Goal: Information Seeking & Learning: Understand process/instructions

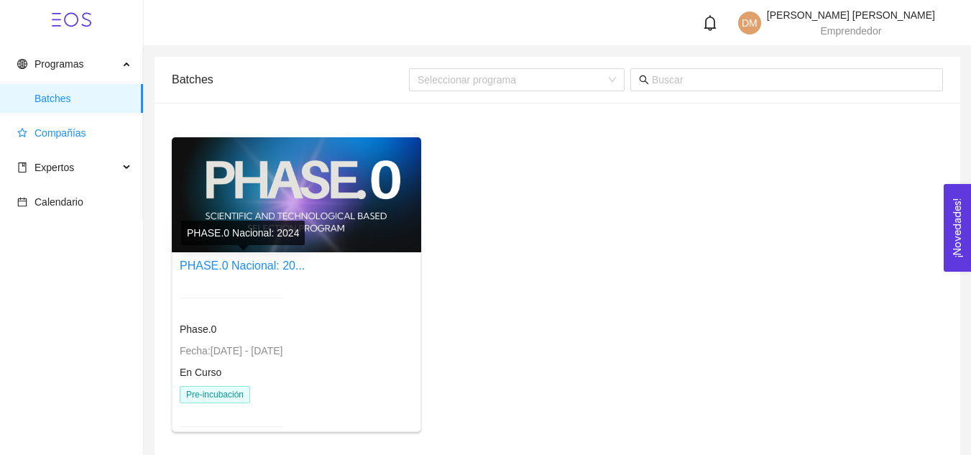
click at [57, 127] on span "Compañías" at bounding box center [61, 133] width 52 height 12
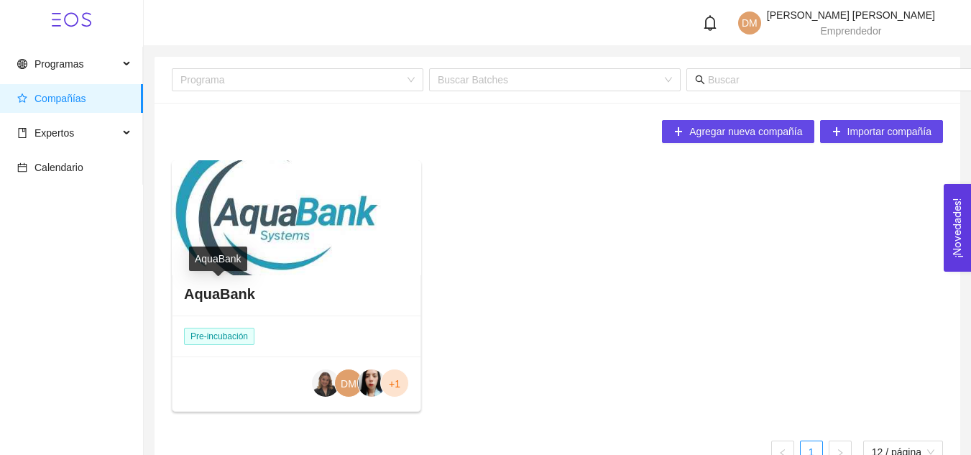
click at [235, 297] on h4 "AquaBank" at bounding box center [219, 294] width 71 height 20
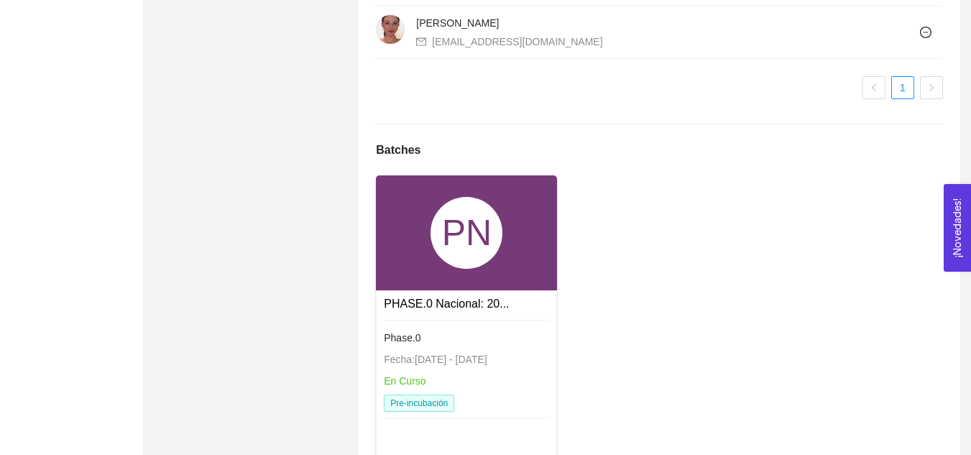
scroll to position [1687, 0]
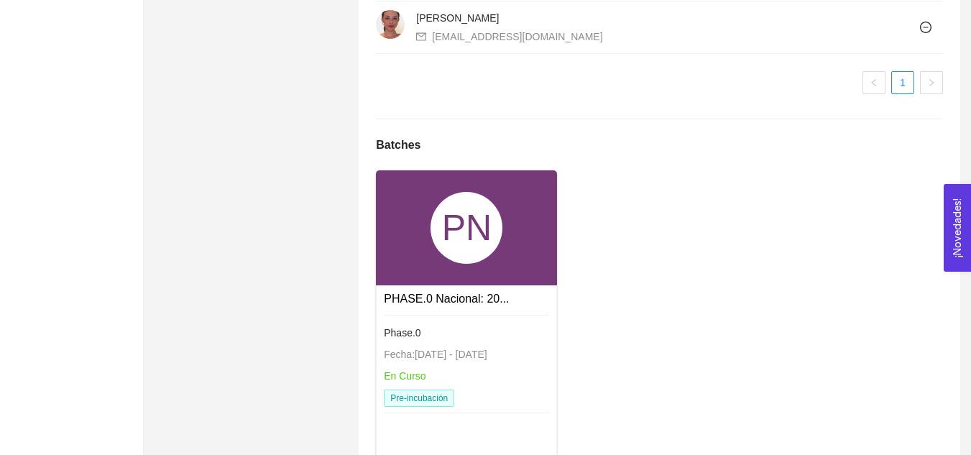
click at [433, 339] on div "Phase.0" at bounding box center [466, 333] width 165 height 16
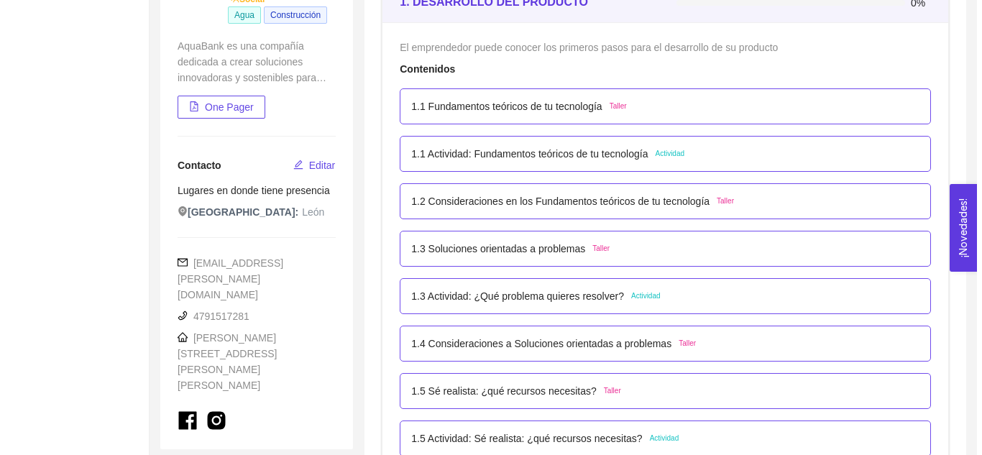
scroll to position [224, 0]
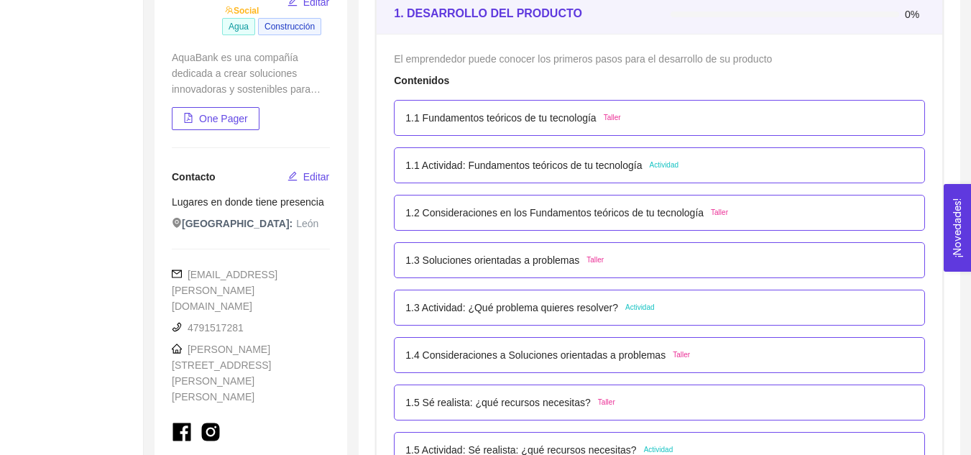
click at [572, 307] on p "1.3 Actividad: ¿Qué problema quieres resolver?" at bounding box center [512, 308] width 213 height 16
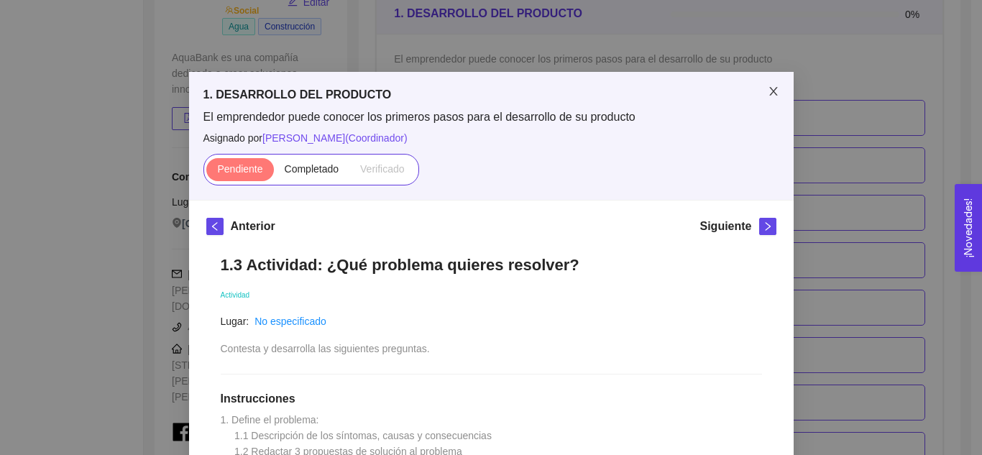
click at [768, 97] on icon "close" at bounding box center [774, 92] width 12 height 12
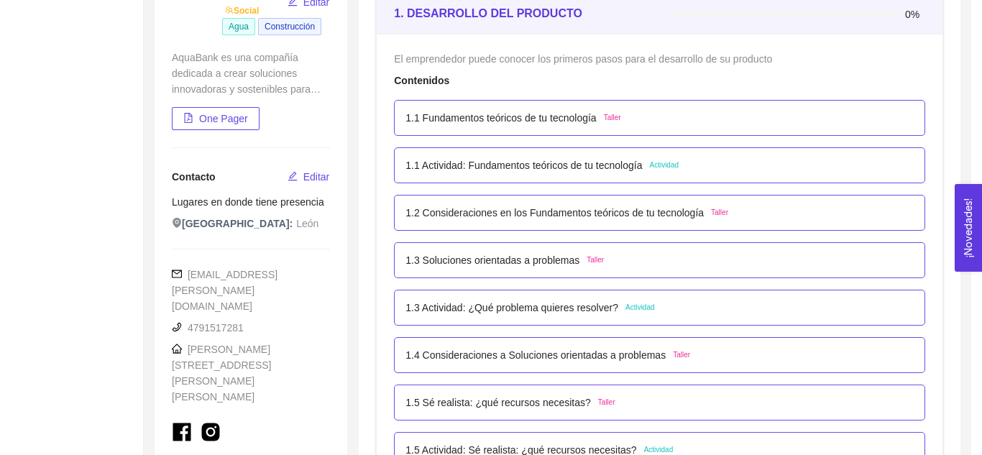
click at [587, 307] on div "1.3 Actividad: ¿Qué problema quieres resolver? Actividad Lugar: No especificado…" at bounding box center [560, 354] width 114 height 120
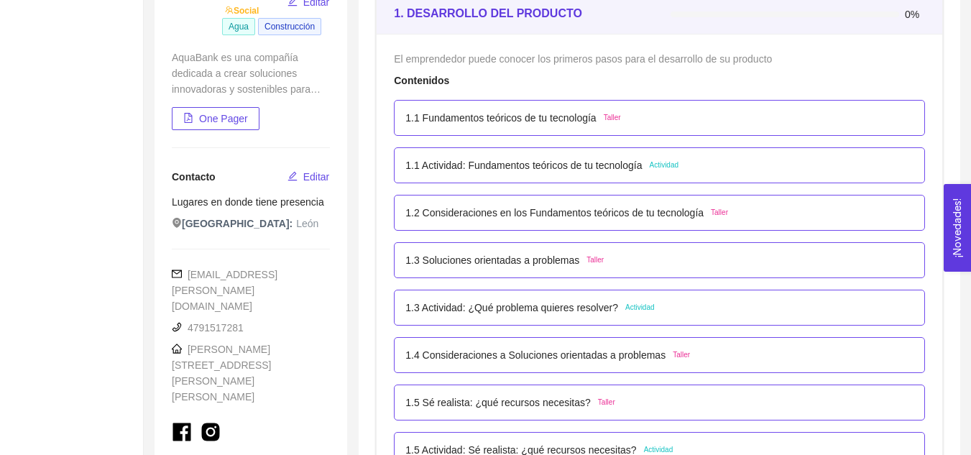
click at [560, 304] on p "1.3 Actividad: ¿Qué problema quieres resolver?" at bounding box center [512, 308] width 213 height 16
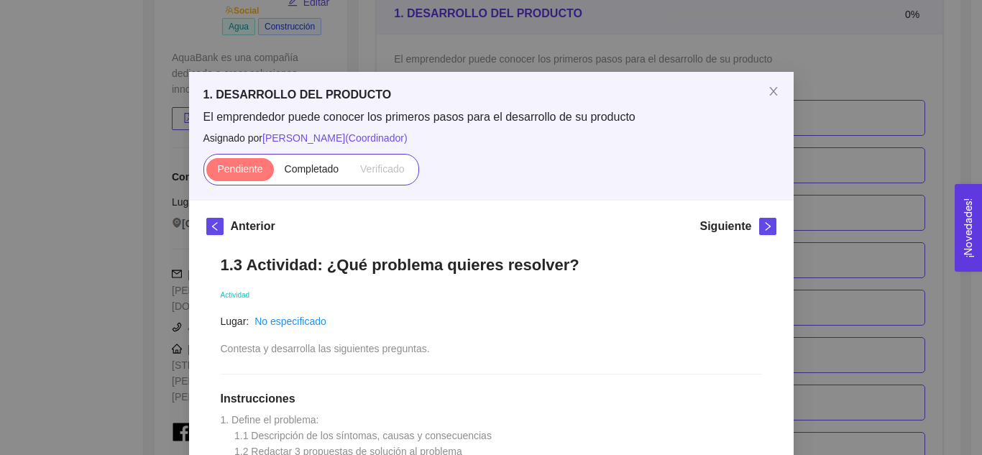
drag, startPoint x: 316, startPoint y: 270, endPoint x: 551, endPoint y: 267, distance: 235.8
click at [551, 267] on h1 "1.3 Actividad: ¿Qué problema quieres resolver?" at bounding box center [491, 264] width 541 height 19
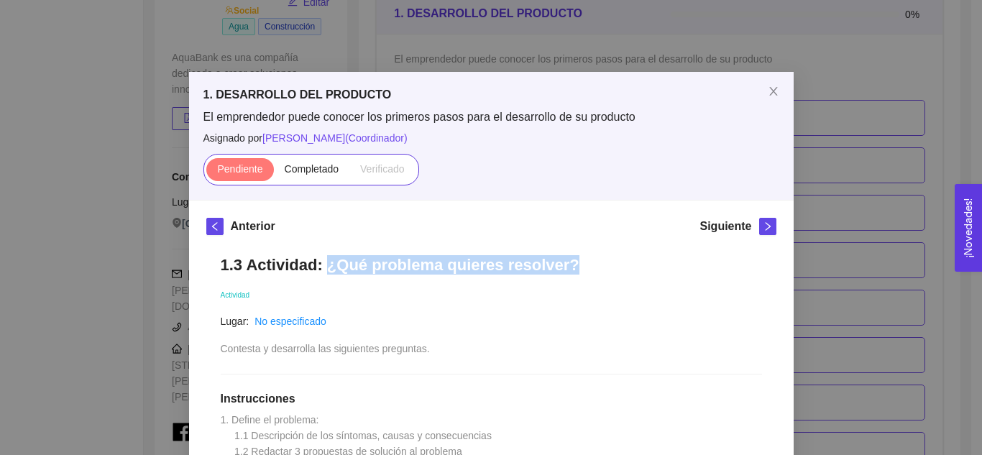
copy h1 "¿Qué problema quieres resolver?"
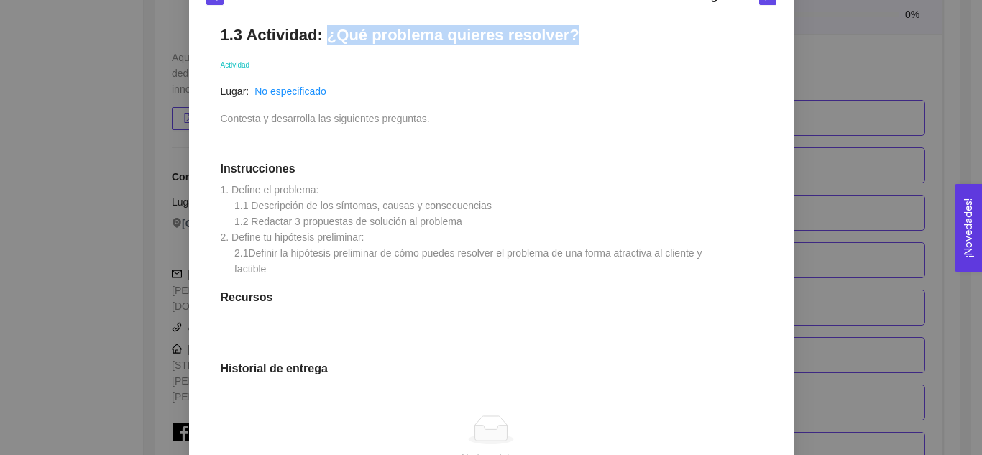
scroll to position [229, 0]
click at [210, 190] on div "1.3 Actividad: ¿Qué problema quieres resolver? Actividad Lugar: No especificado…" at bounding box center [491, 313] width 570 height 602
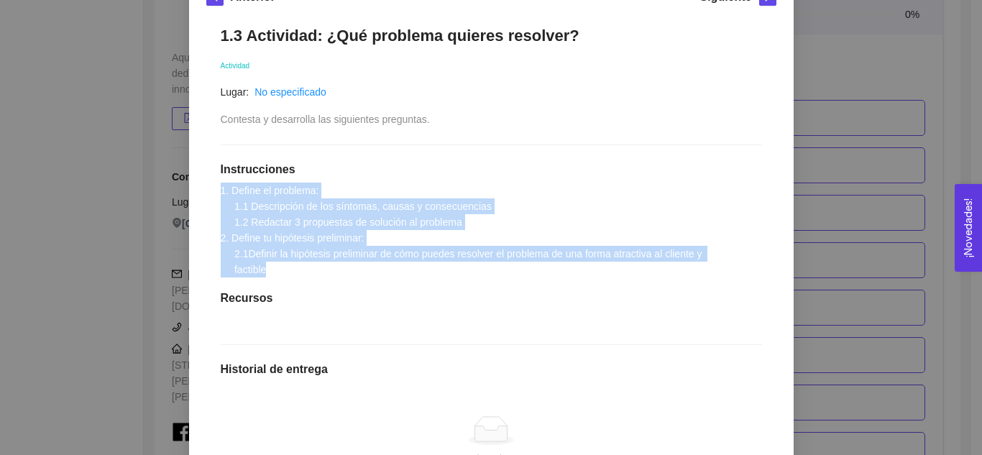
copy span "1. Define el problema: 1.1 Descripción de los síntomas, causas y consecuencias …"
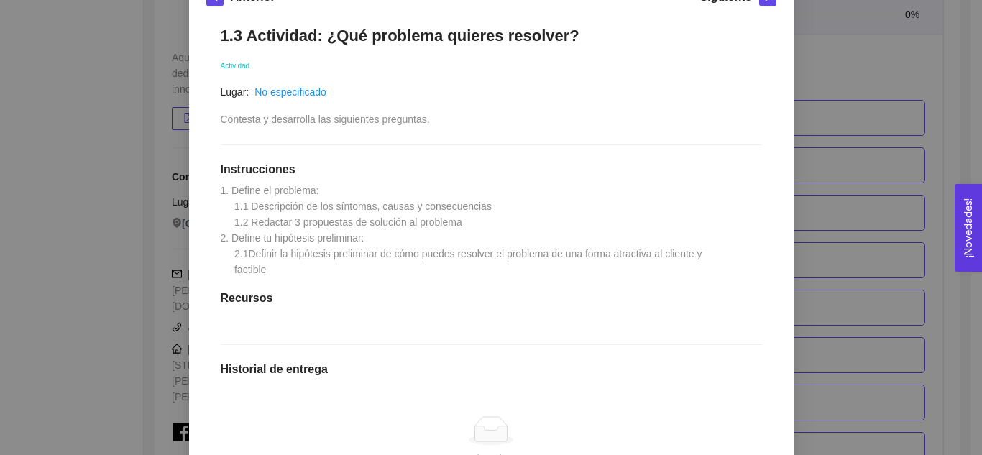
click at [552, 306] on h1 "Recursos" at bounding box center [491, 298] width 541 height 14
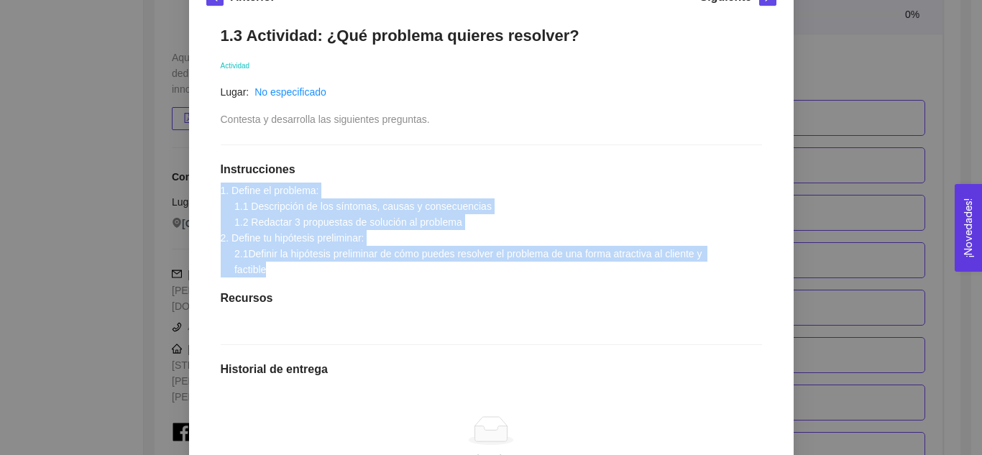
drag, startPoint x: 271, startPoint y: 274, endPoint x: 206, endPoint y: 189, distance: 107.1
click at [206, 189] on div "1.3 Actividad: ¿Qué problema quieres resolver? Actividad Lugar: No especificado…" at bounding box center [491, 313] width 570 height 602
copy span "1. Define el problema: 1.1 Descripción de los síntomas, causas y consecuencias …"
